Goal: Task Accomplishment & Management: Use online tool/utility

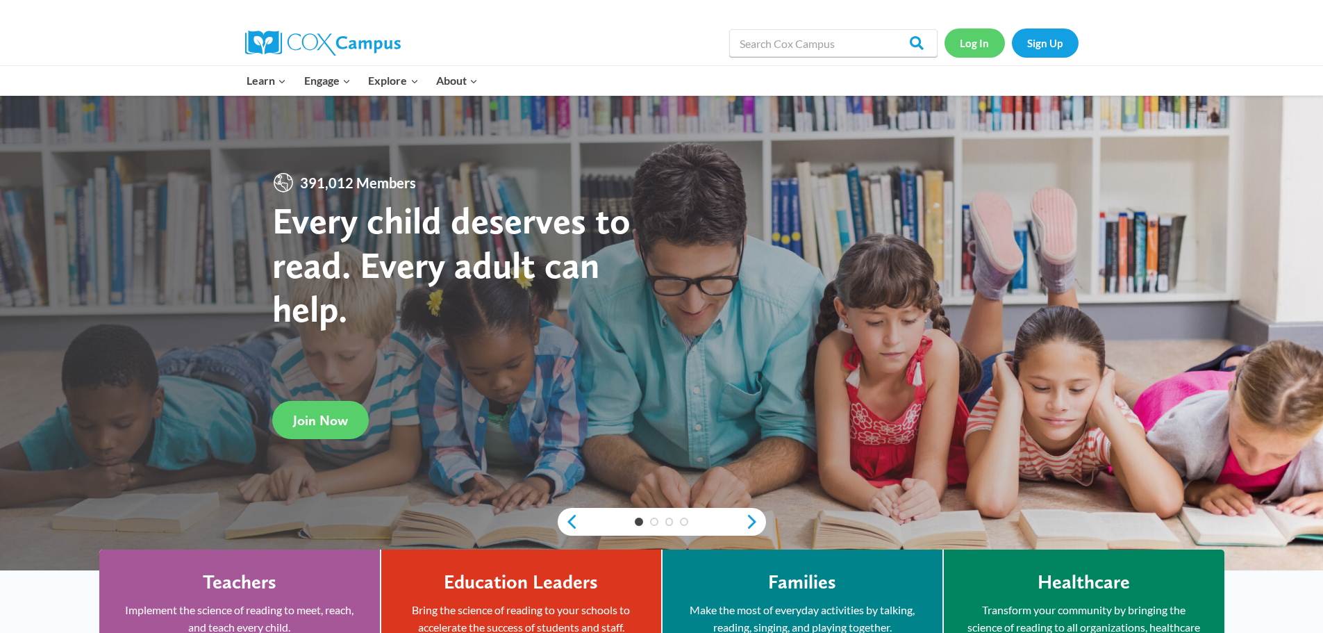
click at [966, 49] on link "Log In" at bounding box center [975, 42] width 60 height 28
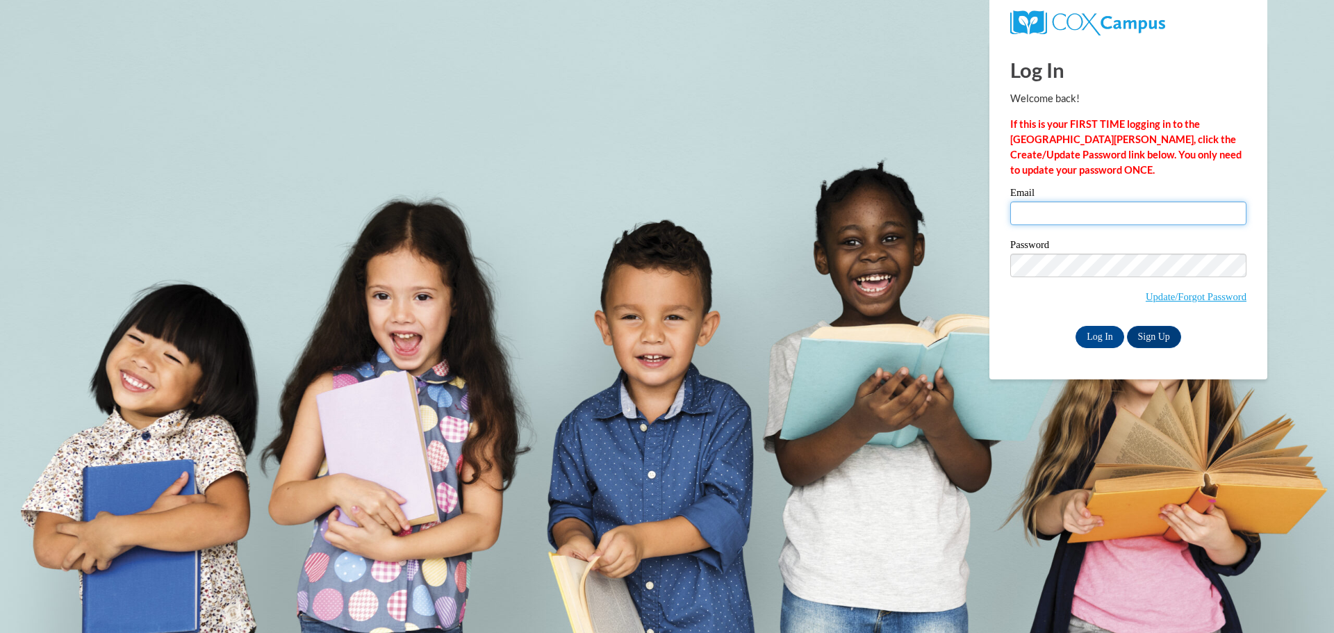
click at [1085, 207] on input "Email" at bounding box center [1128, 213] width 236 height 24
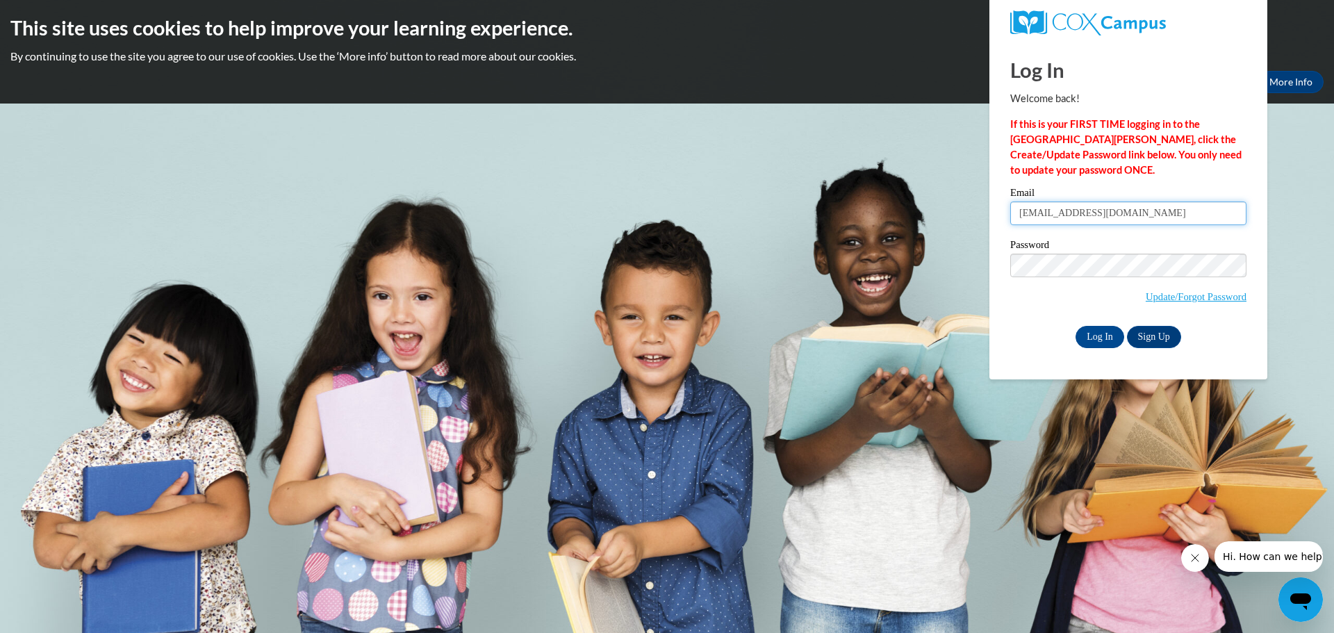
type input "mhill70@depaul.edu"
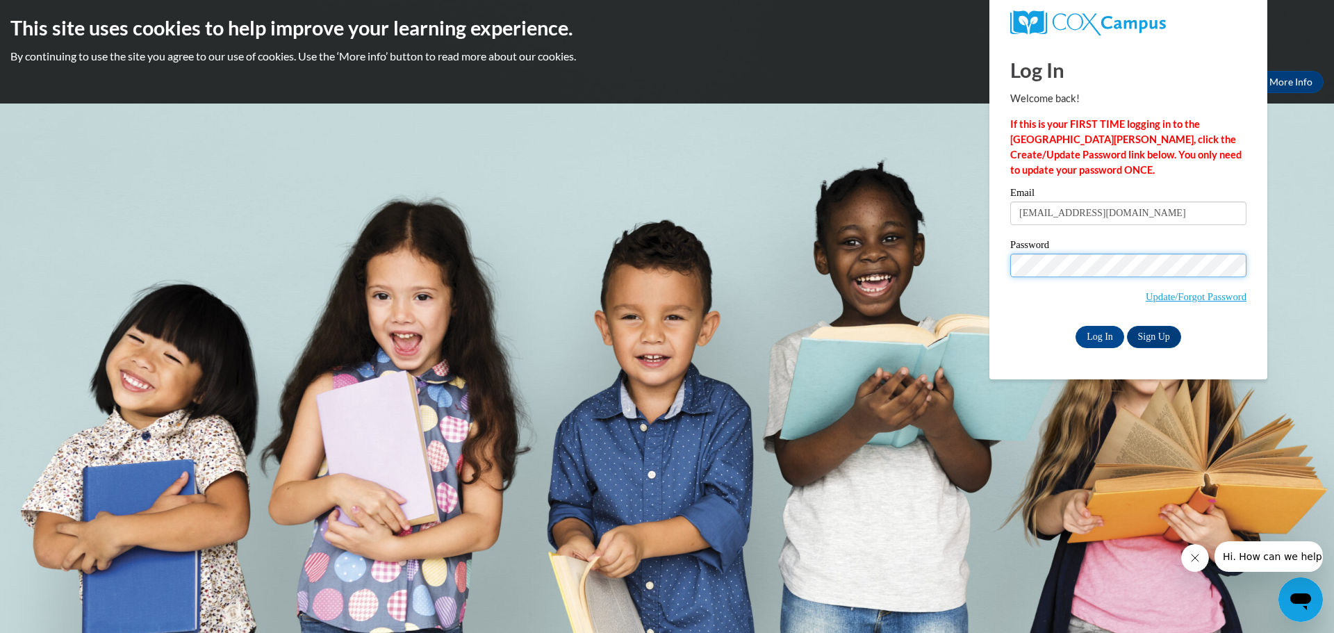
click at [1075, 326] on input "Log In" at bounding box center [1099, 337] width 49 height 22
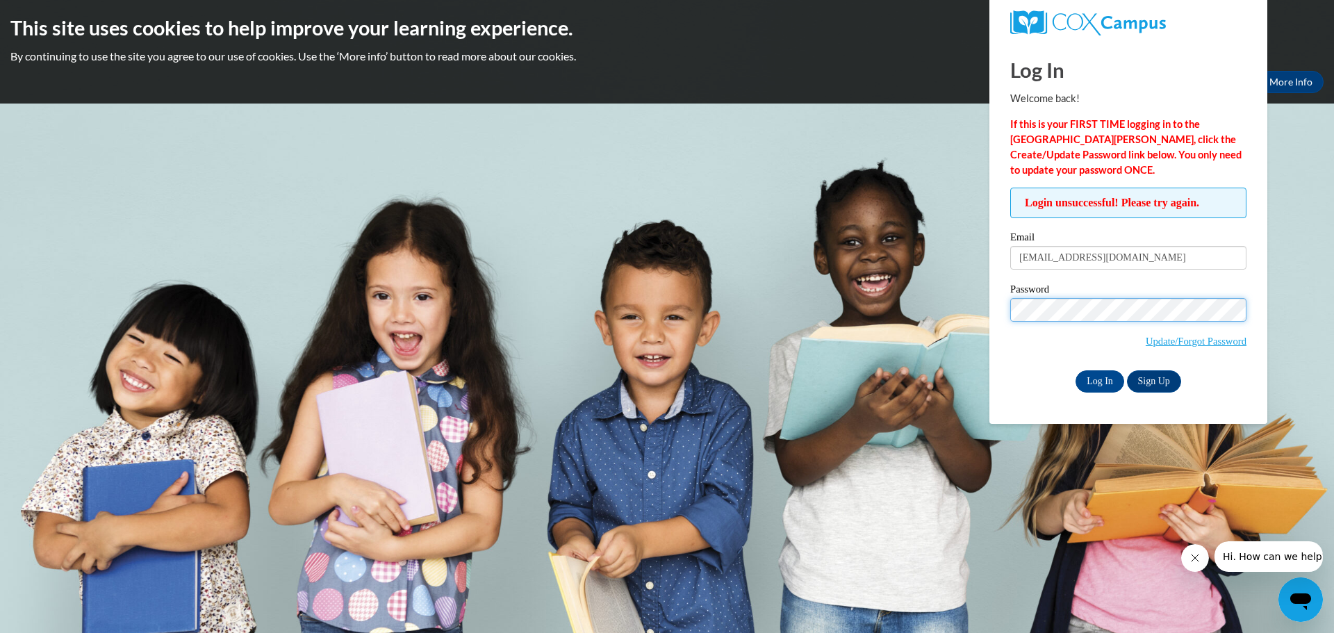
click at [1075, 370] on input "Log In" at bounding box center [1099, 381] width 49 height 22
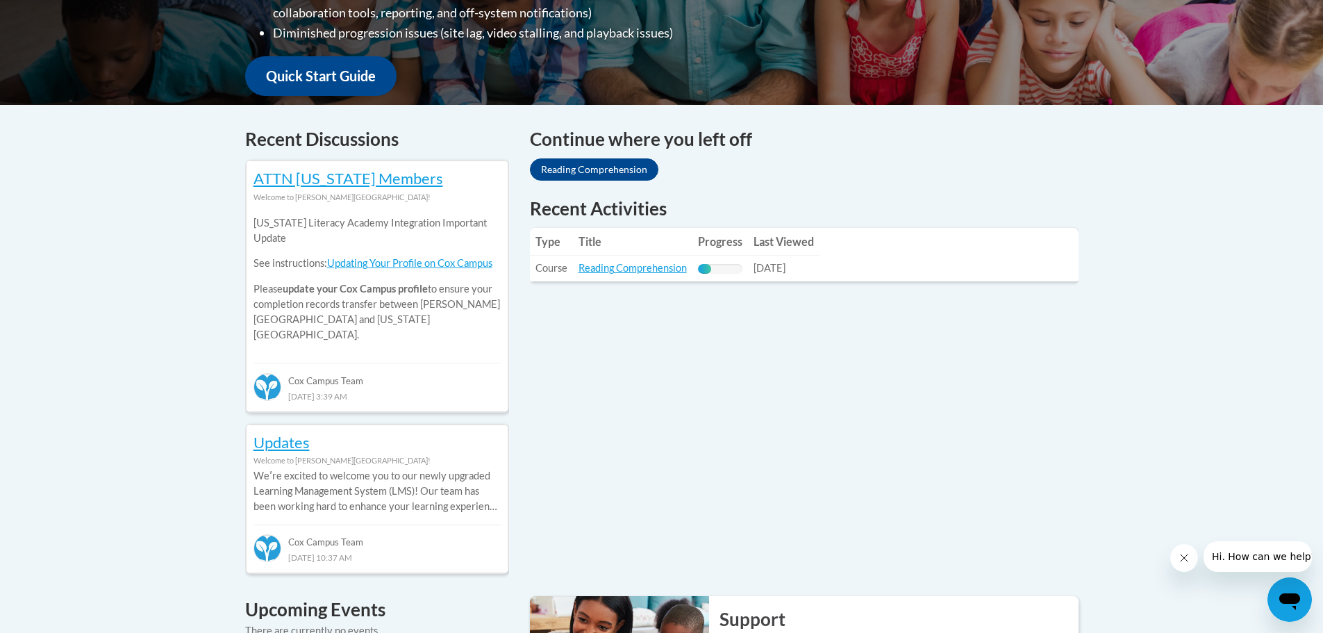
scroll to position [625, 0]
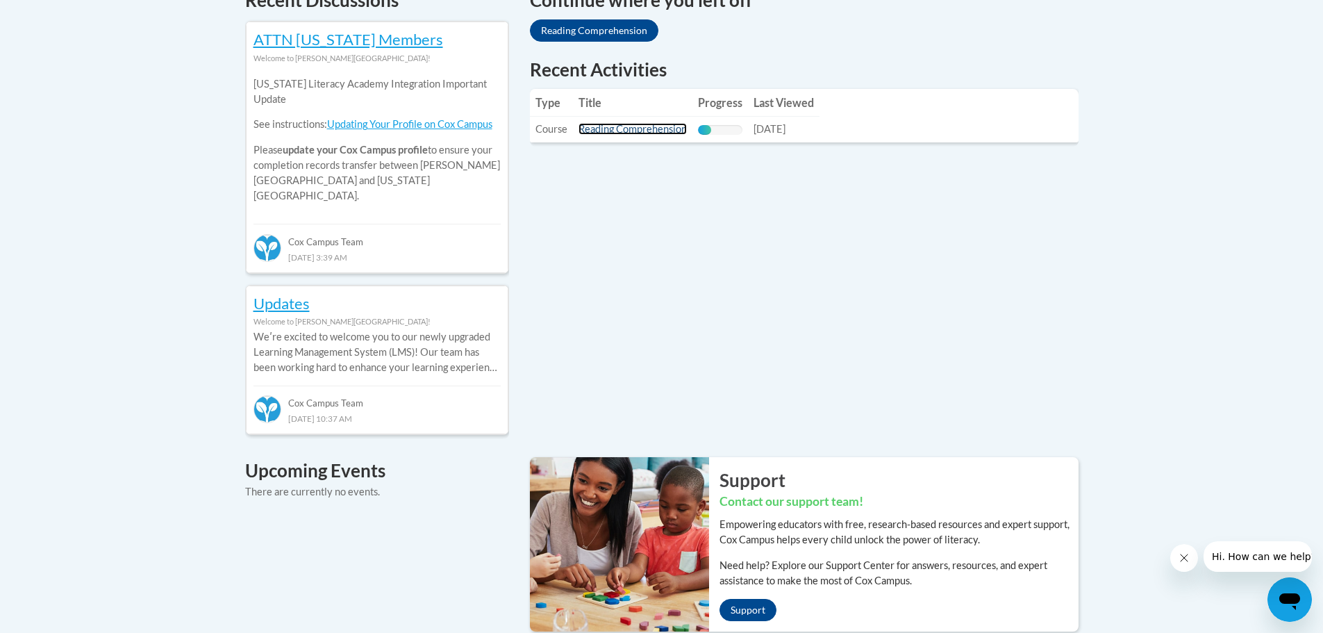
click at [668, 123] on link "Reading Comprehension" at bounding box center [633, 129] width 108 height 12
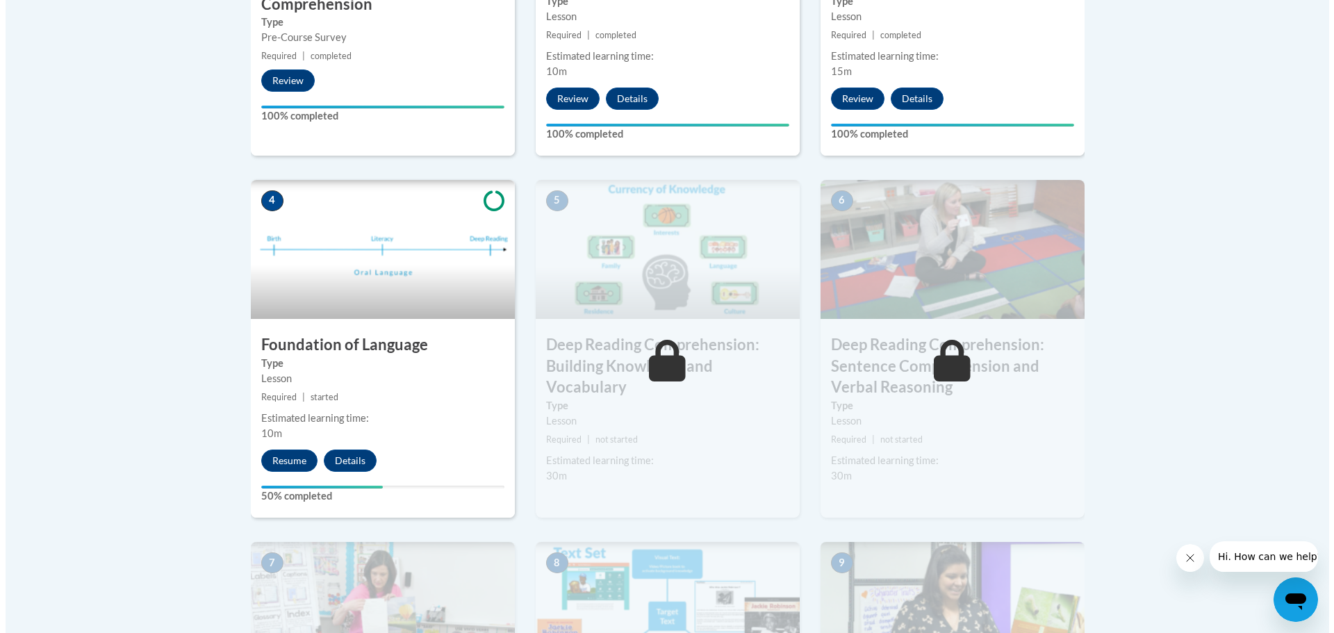
scroll to position [695, 0]
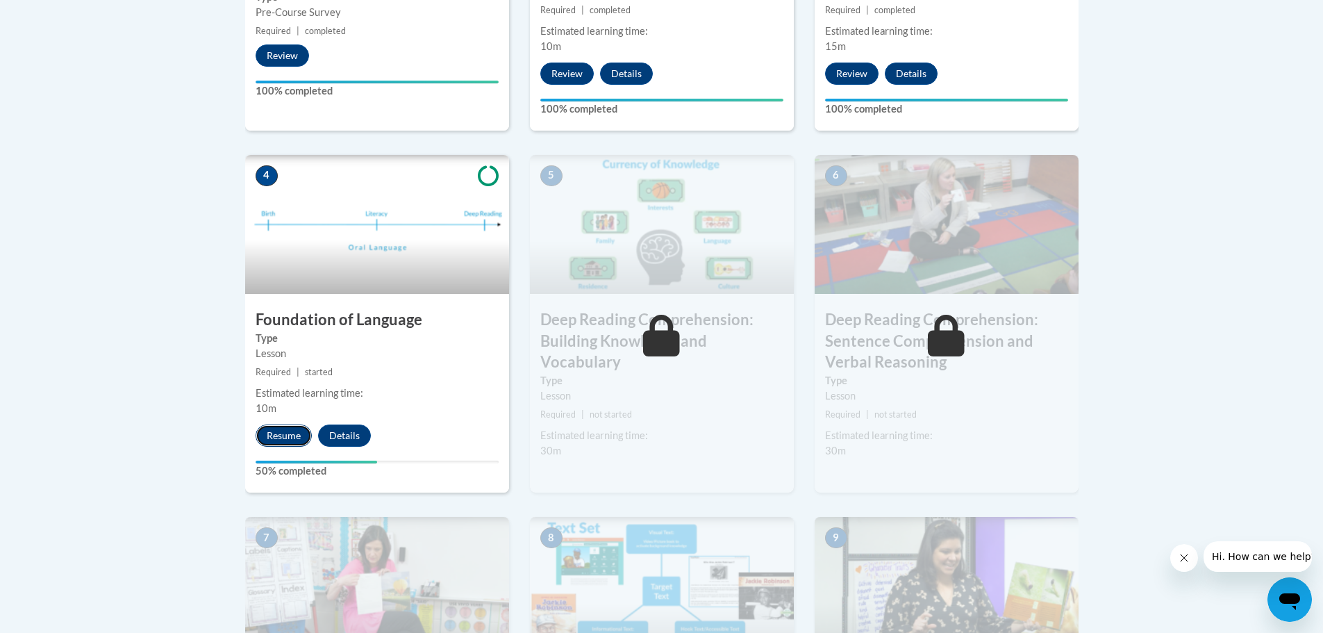
click at [290, 429] on button "Resume" at bounding box center [284, 435] width 56 height 22
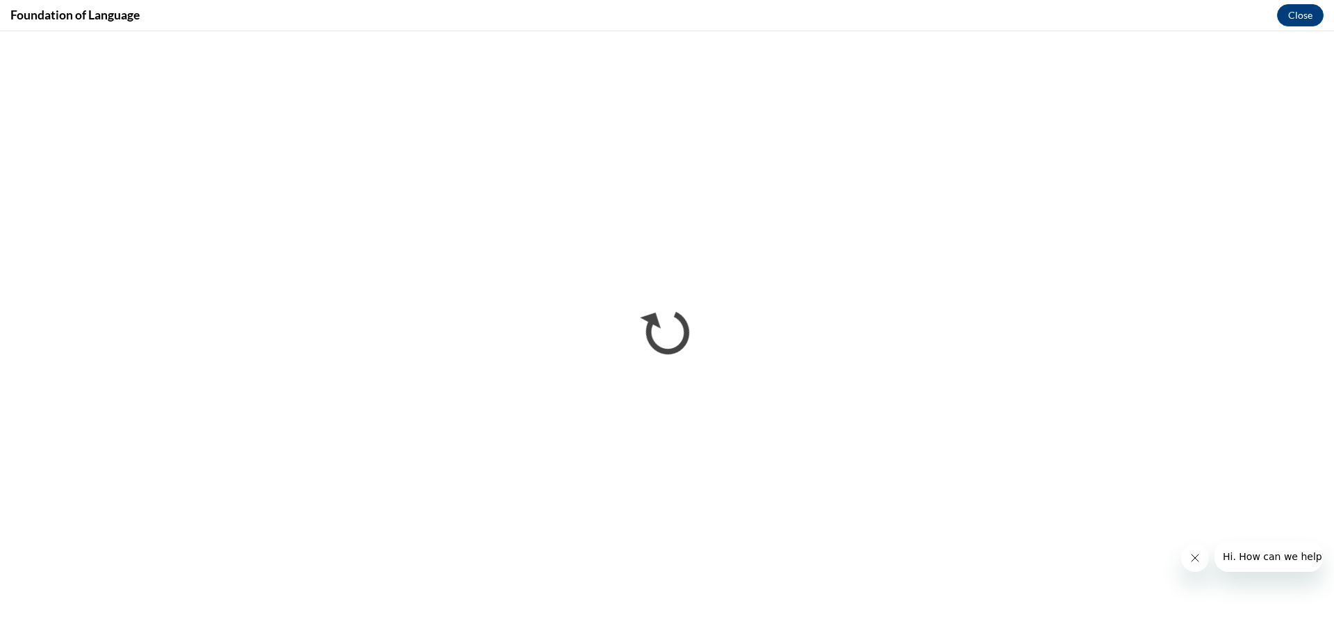
scroll to position [0, 0]
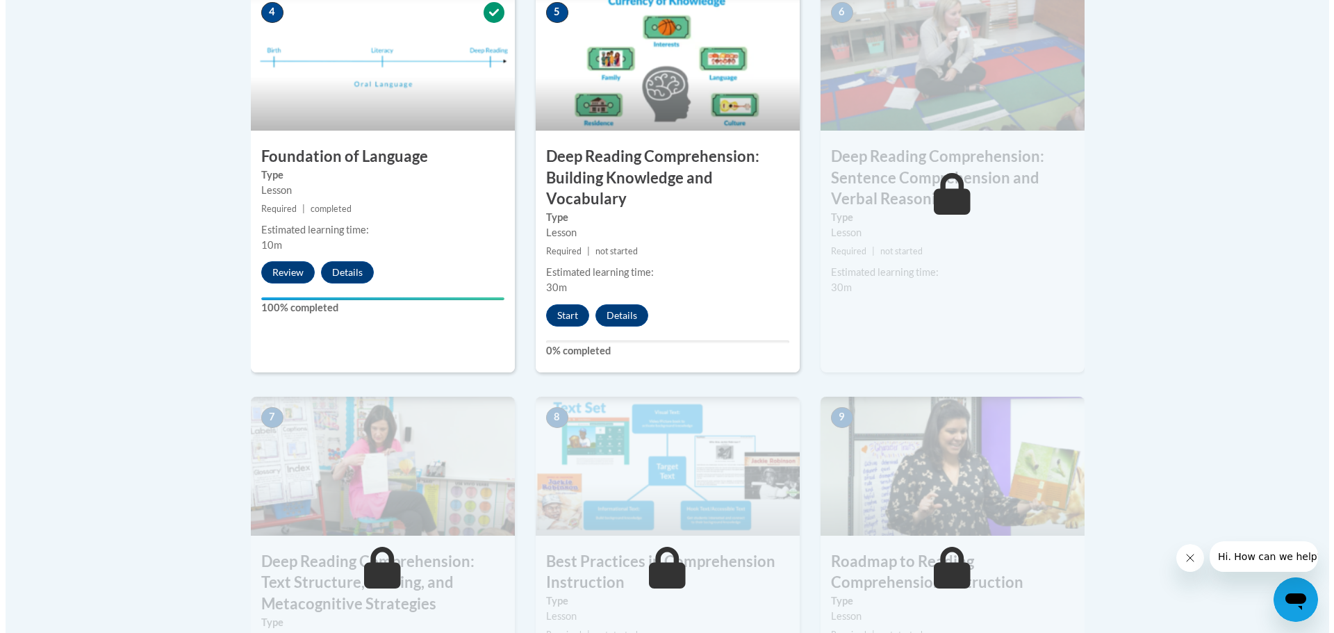
scroll to position [834, 0]
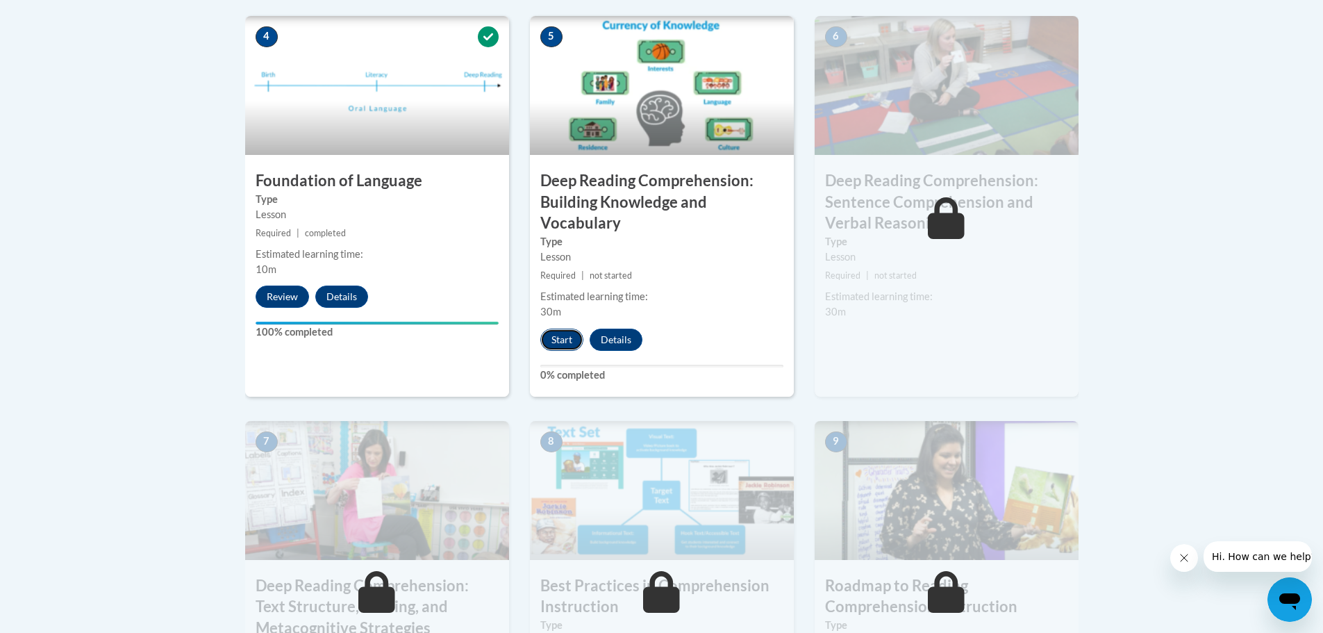
click at [558, 338] on button "Start" at bounding box center [561, 340] width 43 height 22
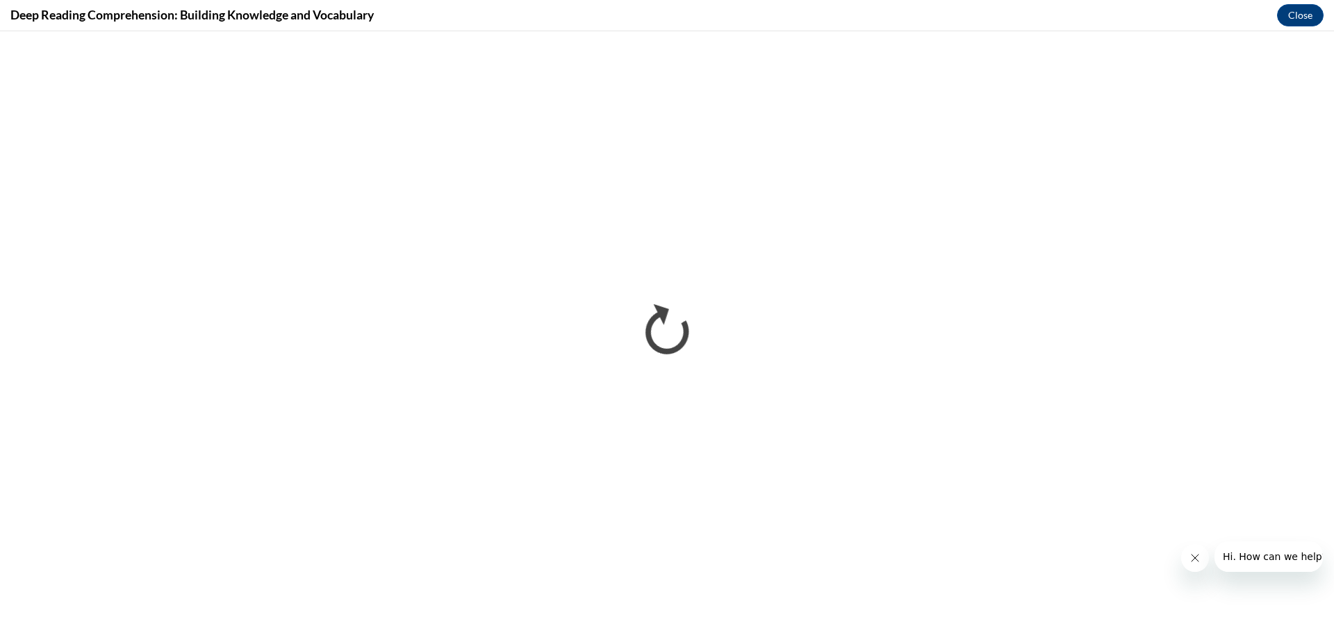
scroll to position [0, 0]
